Goal: Information Seeking & Learning: Compare options

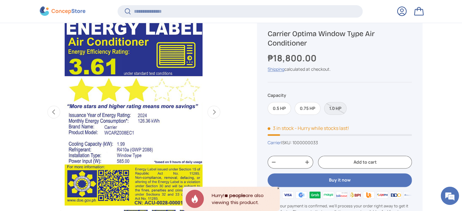
scroll to position [242, 0]
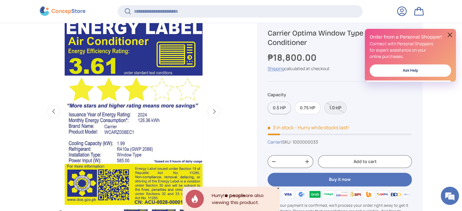
click at [273, 104] on label "0.5 HP" at bounding box center [278, 107] width 23 height 13
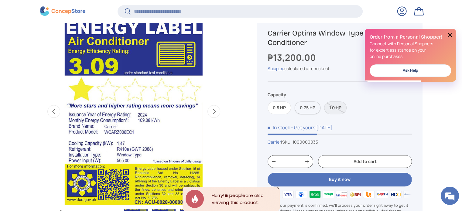
click at [306, 105] on label "0.75 HP" at bounding box center [307, 107] width 26 height 13
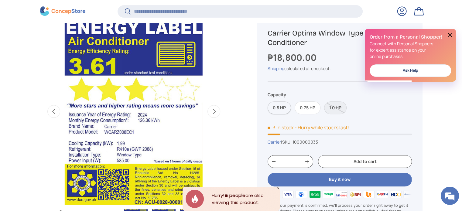
click at [281, 107] on label "0.5 HP" at bounding box center [278, 107] width 23 height 13
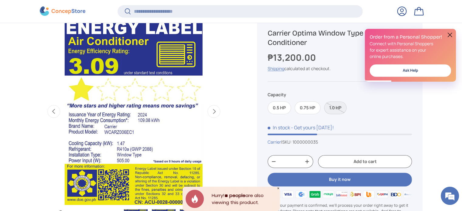
click at [337, 106] on label "1.0 HP" at bounding box center [335, 107] width 22 height 13
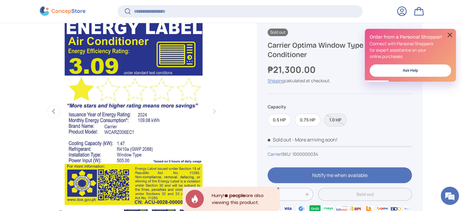
scroll to position [0, 956]
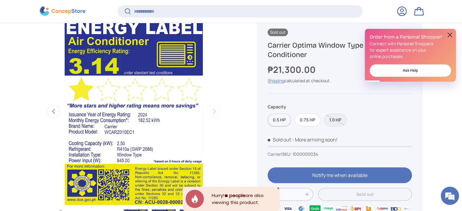
click at [279, 115] on label "0.5 HP" at bounding box center [278, 119] width 23 height 13
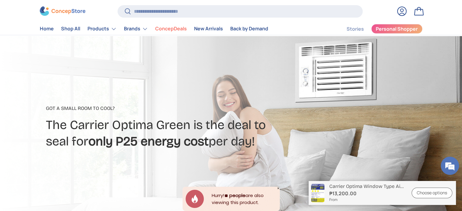
scroll to position [20, 0]
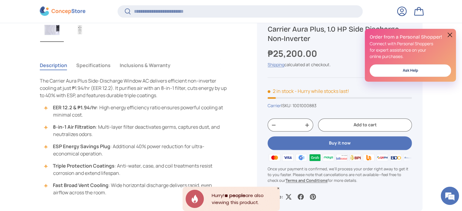
scroll to position [444, 0]
